Goal: Check status: Check status

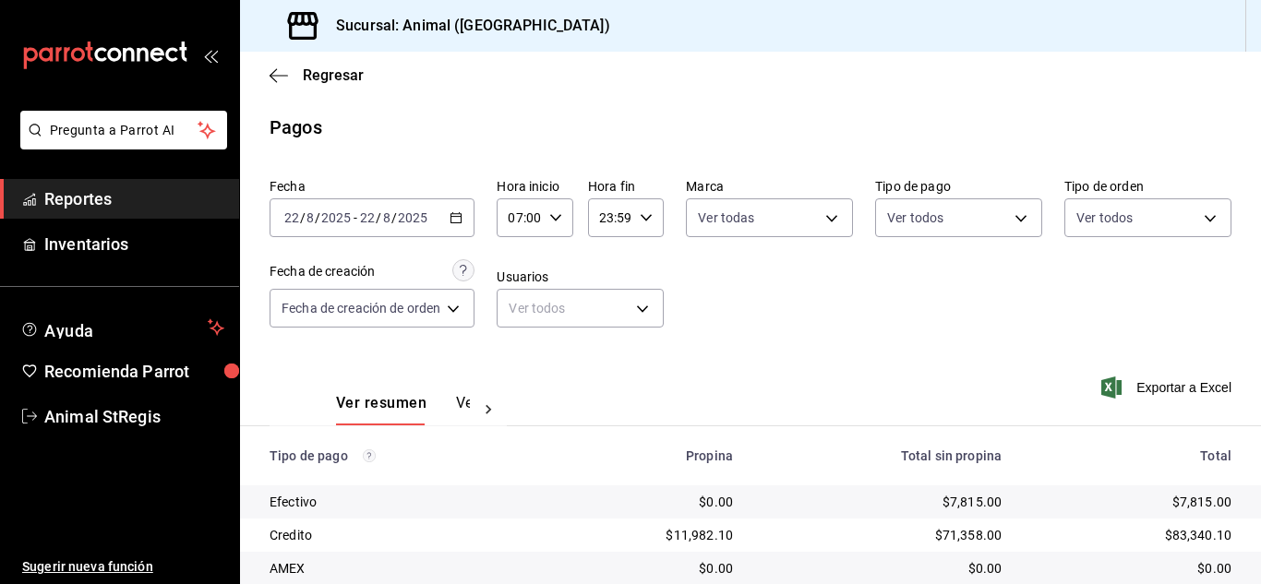
scroll to position [231, 0]
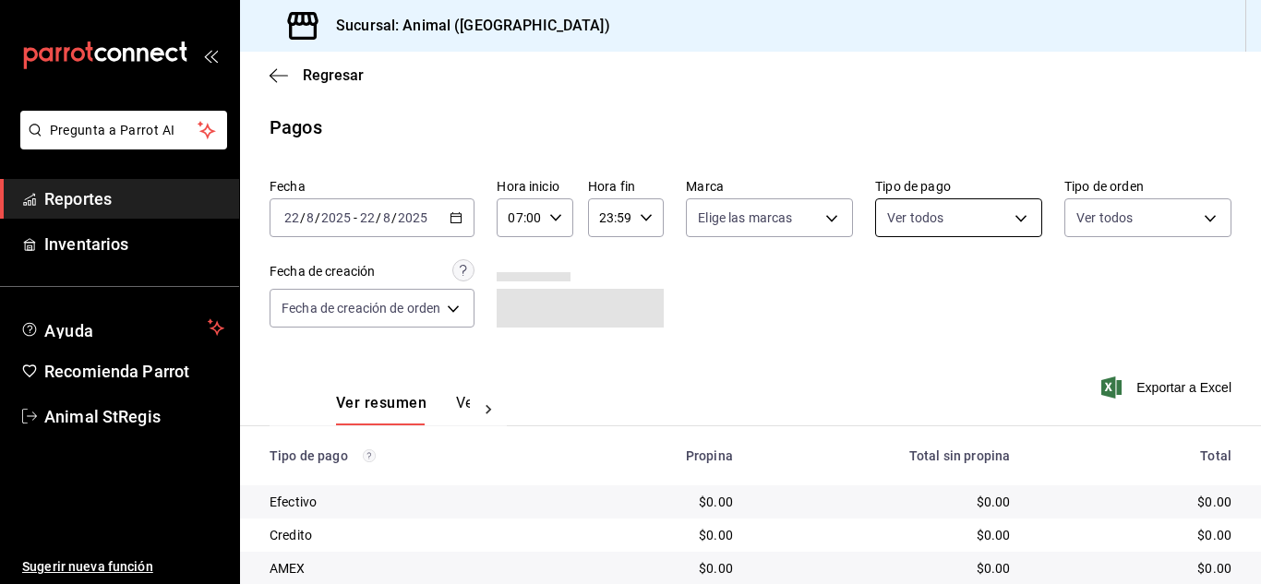
click at [901, 216] on body "Pregunta a Parrot AI Reportes Inventarios Ayuda Recomienda Parrot Animal StRegi…" at bounding box center [630, 292] width 1261 height 584
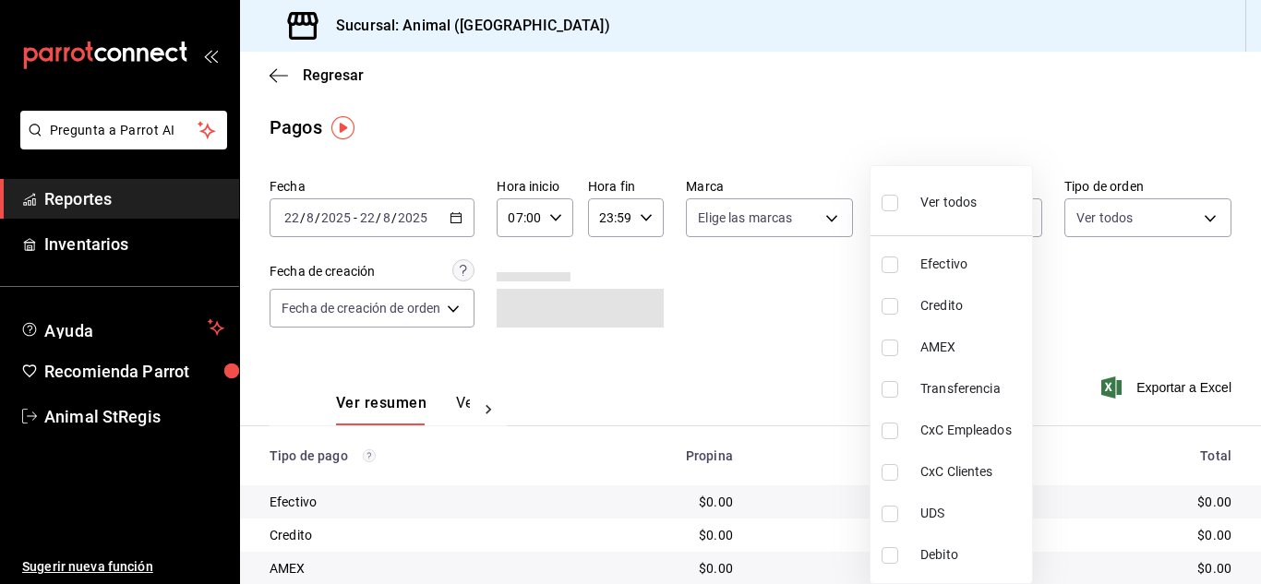
click at [887, 204] on input "checkbox" at bounding box center [889, 203] width 17 height 17
checkbox input "true"
type input "5a0f3365-d715-4940-adc4-656debb7822a,fc07b02b-84a7-4dba-9bff-98bba82b1290,ff2b0…"
checkbox input "true"
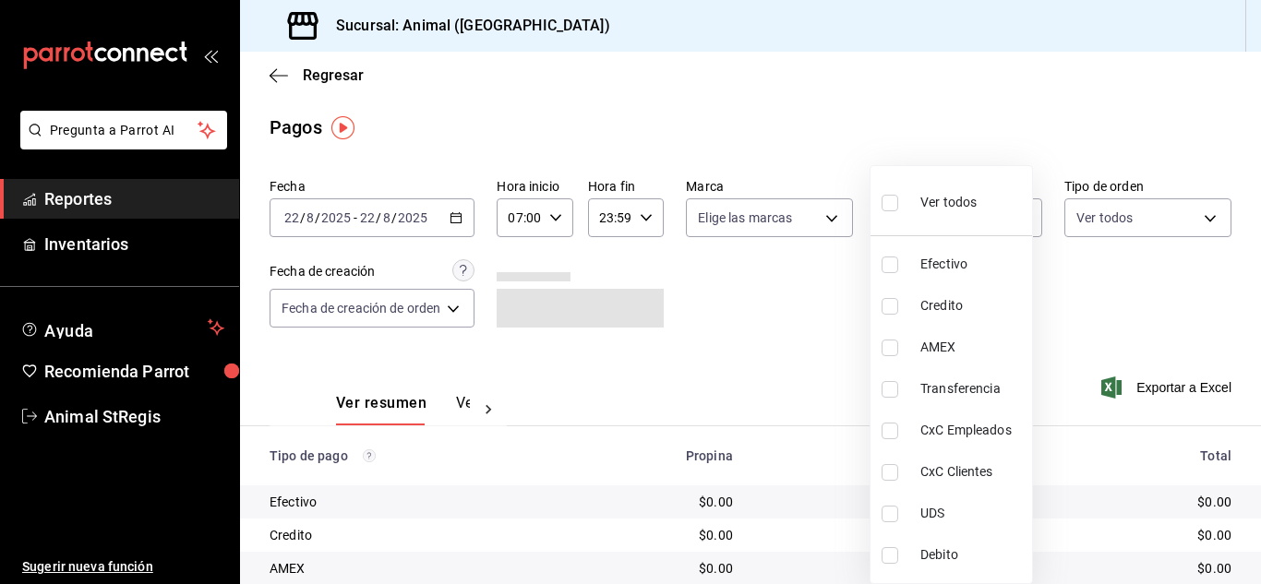
checkbox input "true"
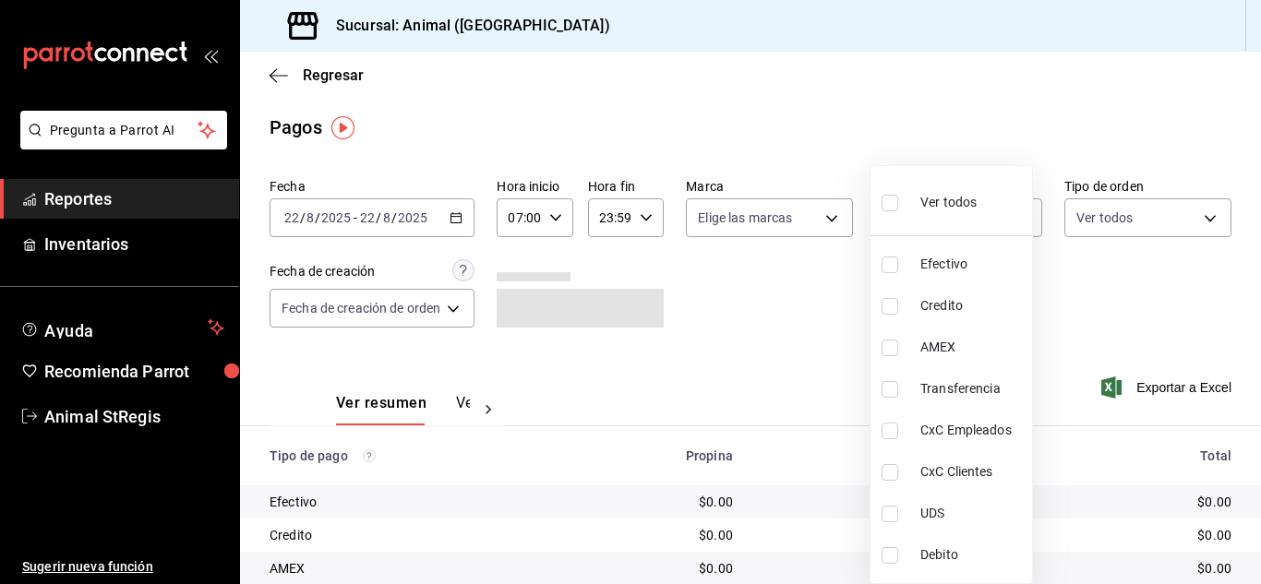
checkbox input "true"
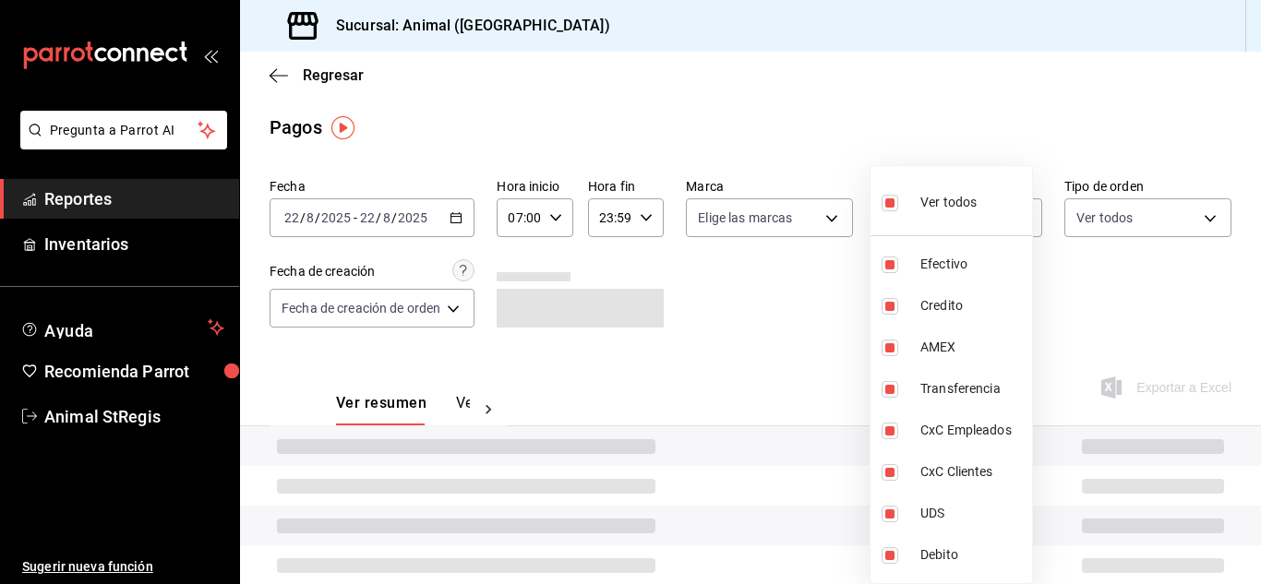
click at [826, 247] on div at bounding box center [630, 292] width 1261 height 584
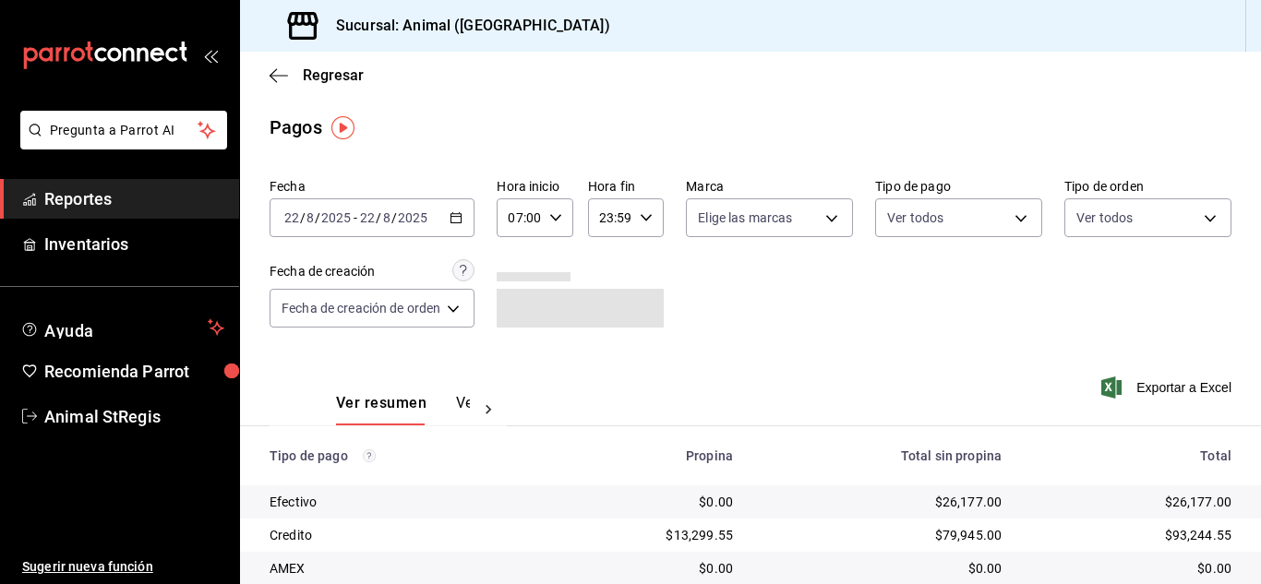
click at [813, 233] on body "Pregunta a Parrot AI Reportes Inventarios Ayuda Recomienda Parrot Animal StRegi…" at bounding box center [630, 292] width 1261 height 584
click at [703, 295] on input "checkbox" at bounding box center [704, 289] width 17 height 17
checkbox input "true"
type input "3f39fcdc-c8c4-4fff-883a-47b345d9391c"
checkbox input "true"
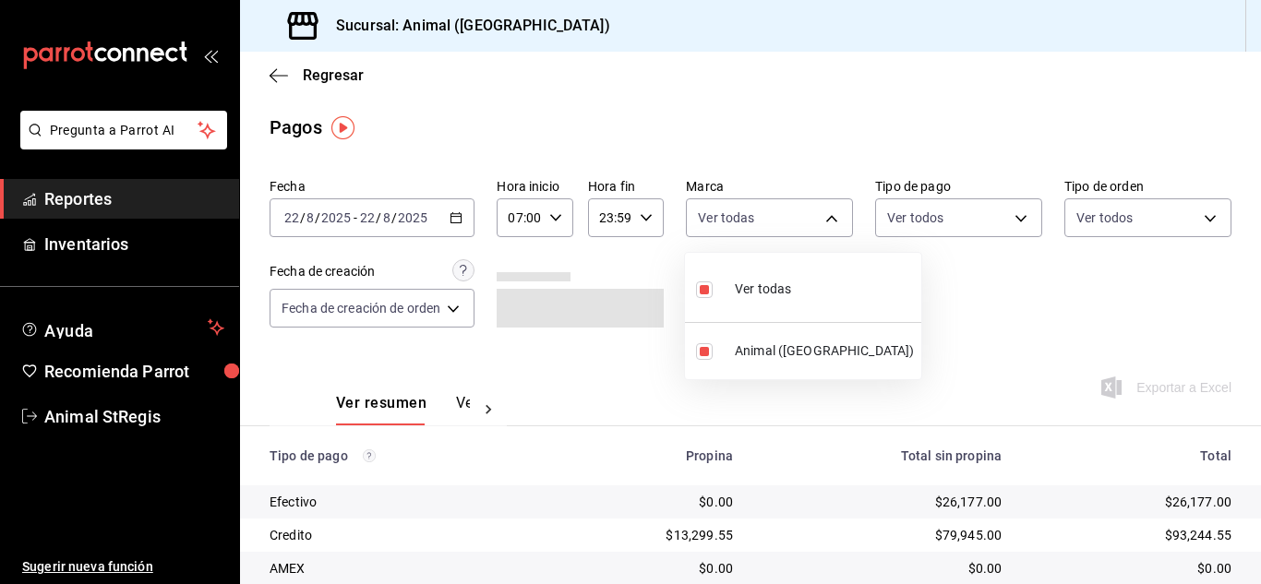
click at [617, 254] on div at bounding box center [630, 292] width 1261 height 584
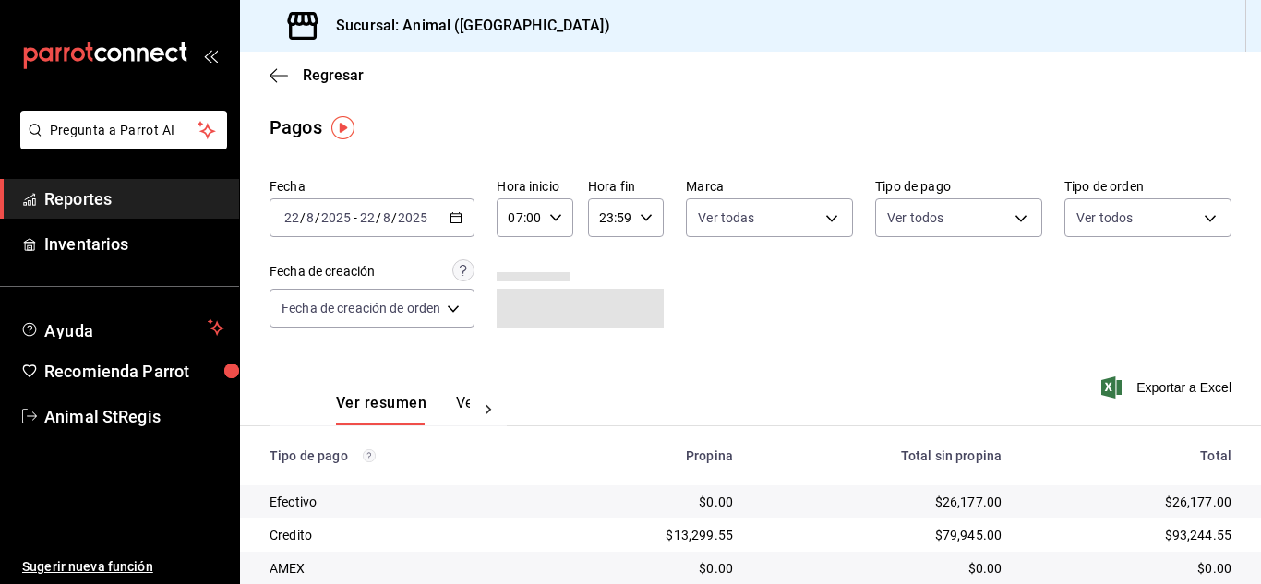
click at [948, 124] on div "Pagos" at bounding box center [750, 128] width 1021 height 28
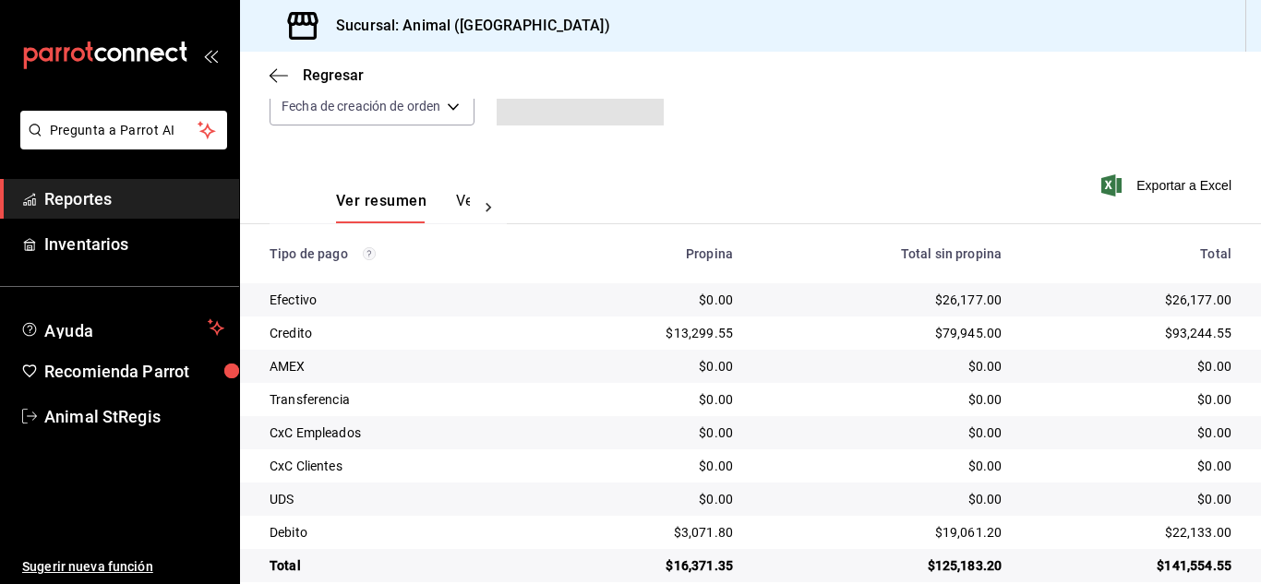
scroll to position [231, 0]
